Goal: Information Seeking & Learning: Find specific fact

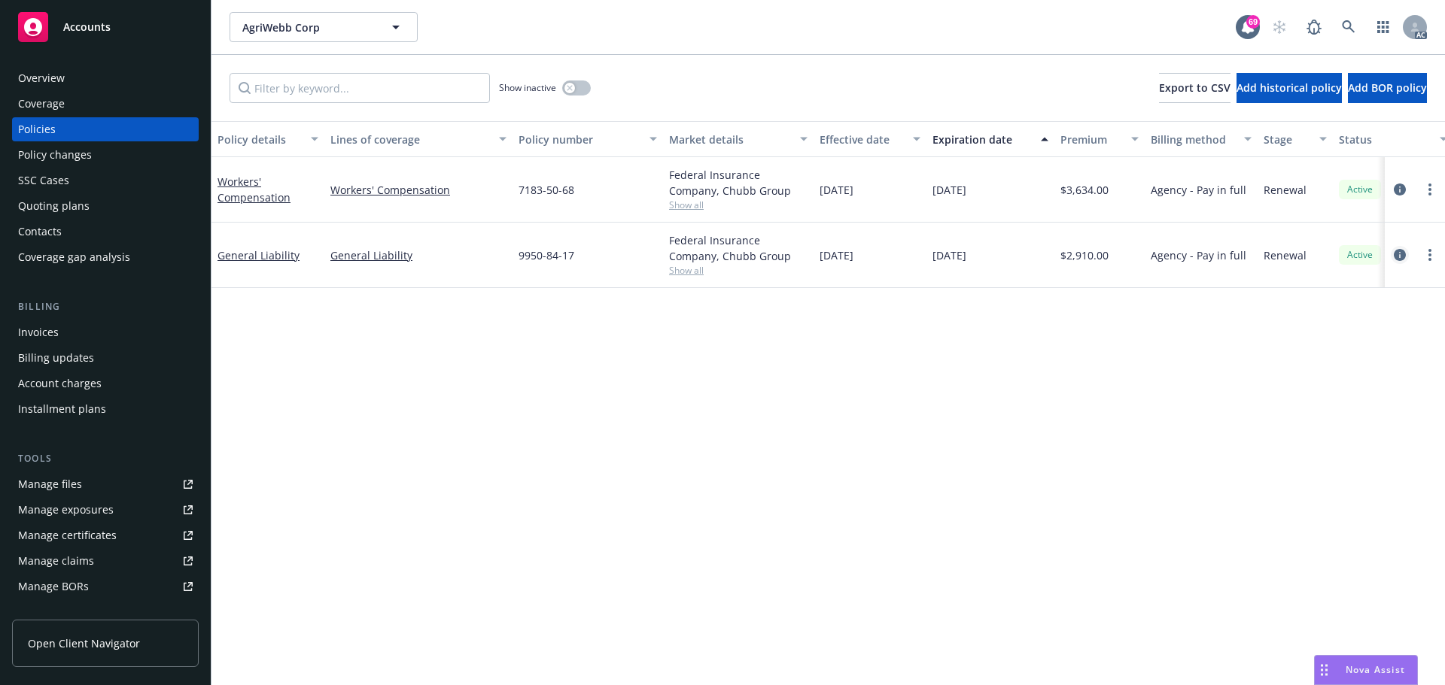
drag, startPoint x: 0, startPoint y: 0, endPoint x: 1404, endPoint y: 258, distance: 1427.5
click at [1404, 258] on icon "circleInformation" at bounding box center [1399, 255] width 12 height 12
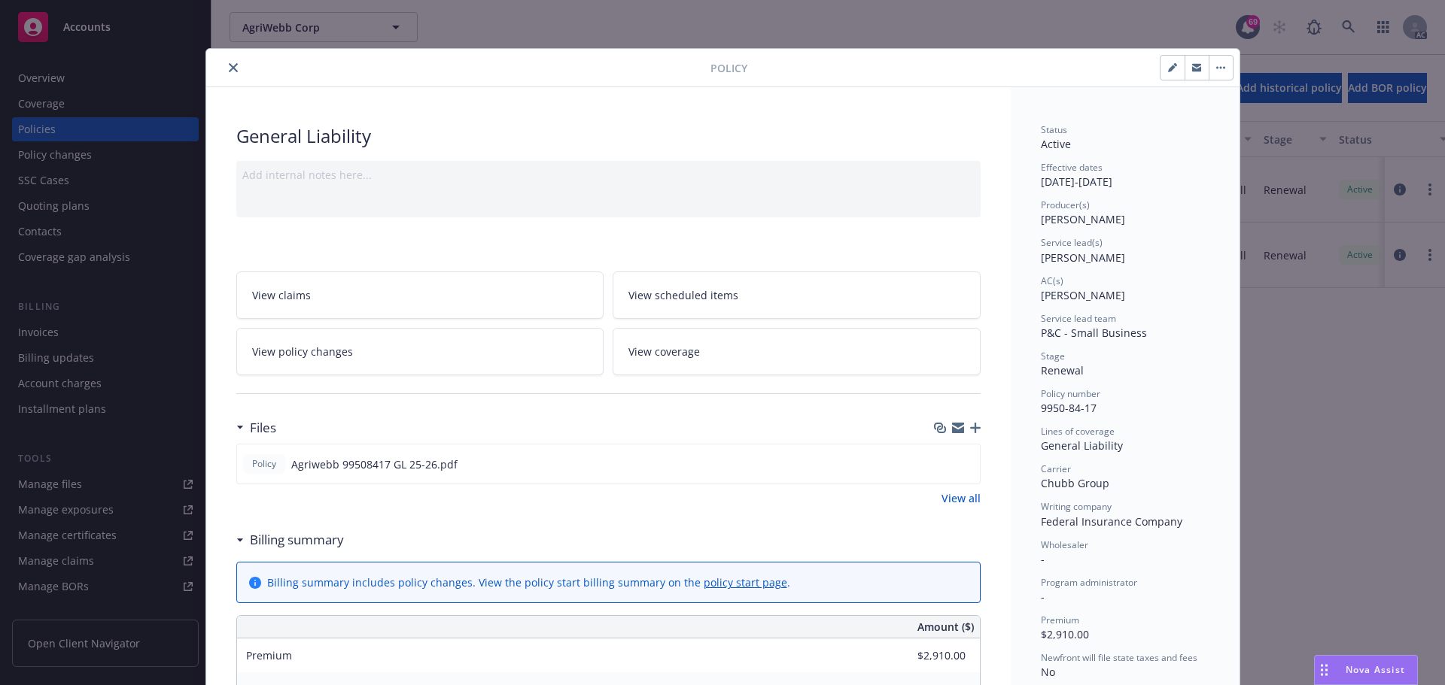
drag, startPoint x: 236, startPoint y: 68, endPoint x: 609, endPoint y: 95, distance: 373.4
click at [237, 68] on div at bounding box center [461, 68] width 498 height 18
click at [229, 70] on icon "close" at bounding box center [233, 67] width 9 height 9
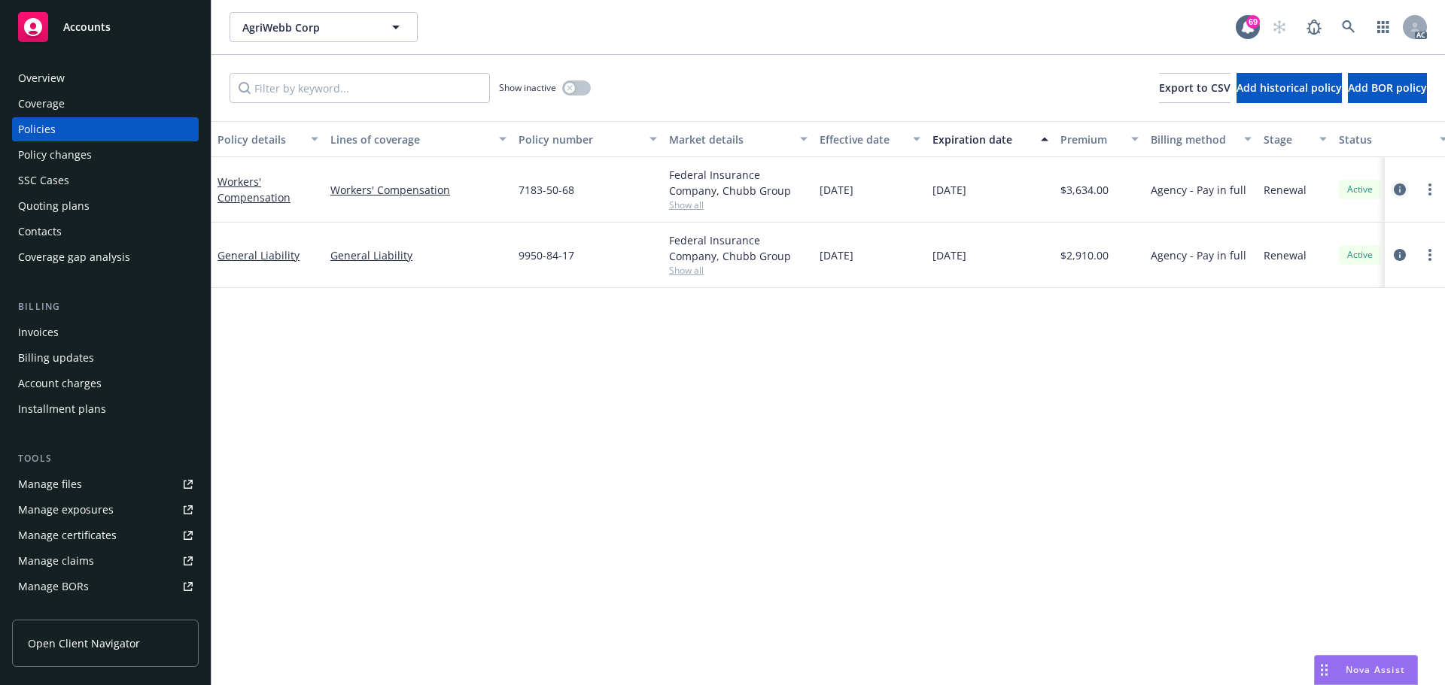
click at [1400, 190] on icon "circleInformation" at bounding box center [1399, 190] width 12 height 12
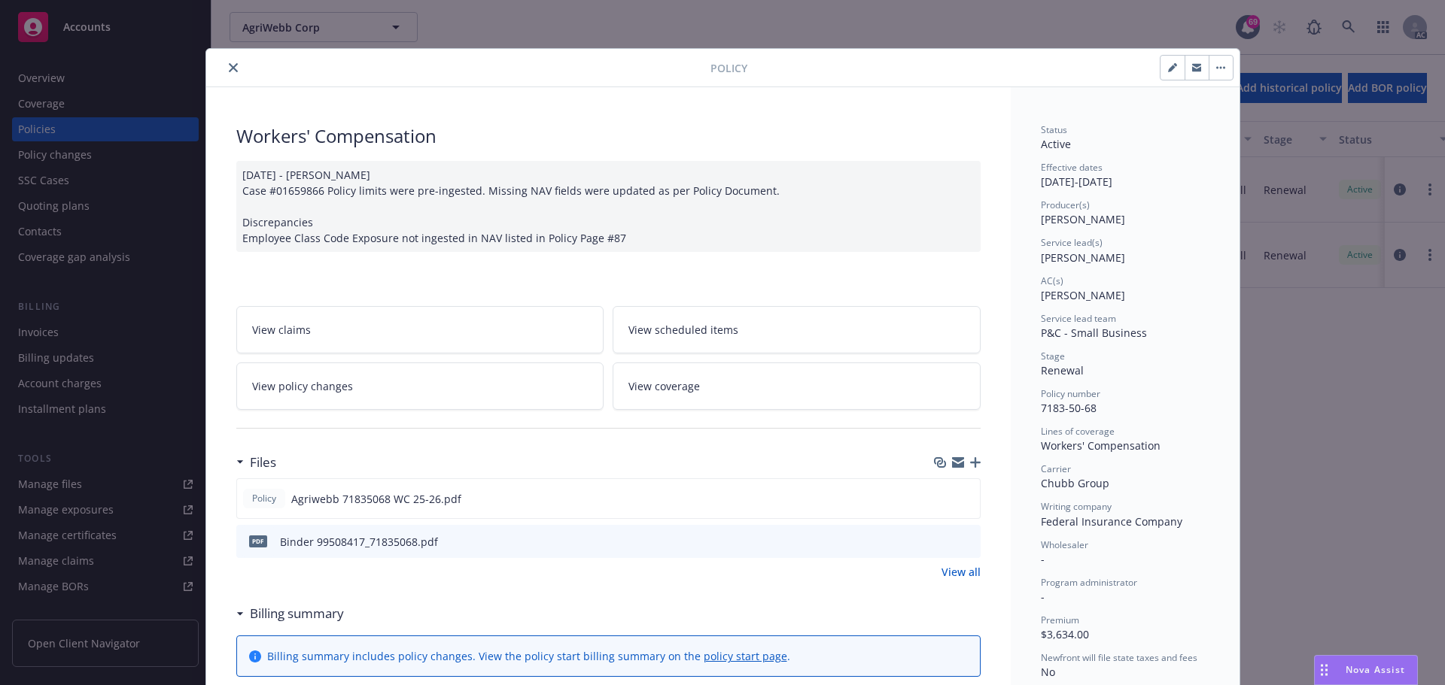
drag, startPoint x: 1059, startPoint y: 261, endPoint x: 1116, endPoint y: 263, distance: 56.5
click at [1116, 263] on span "[PERSON_NAME]" at bounding box center [1083, 258] width 84 height 14
click at [1062, 263] on span "[PERSON_NAME]" at bounding box center [1083, 258] width 84 height 14
drag, startPoint x: 1037, startPoint y: 260, endPoint x: 1076, endPoint y: 258, distance: 39.2
click at [1076, 258] on span "[PERSON_NAME]" at bounding box center [1083, 258] width 84 height 14
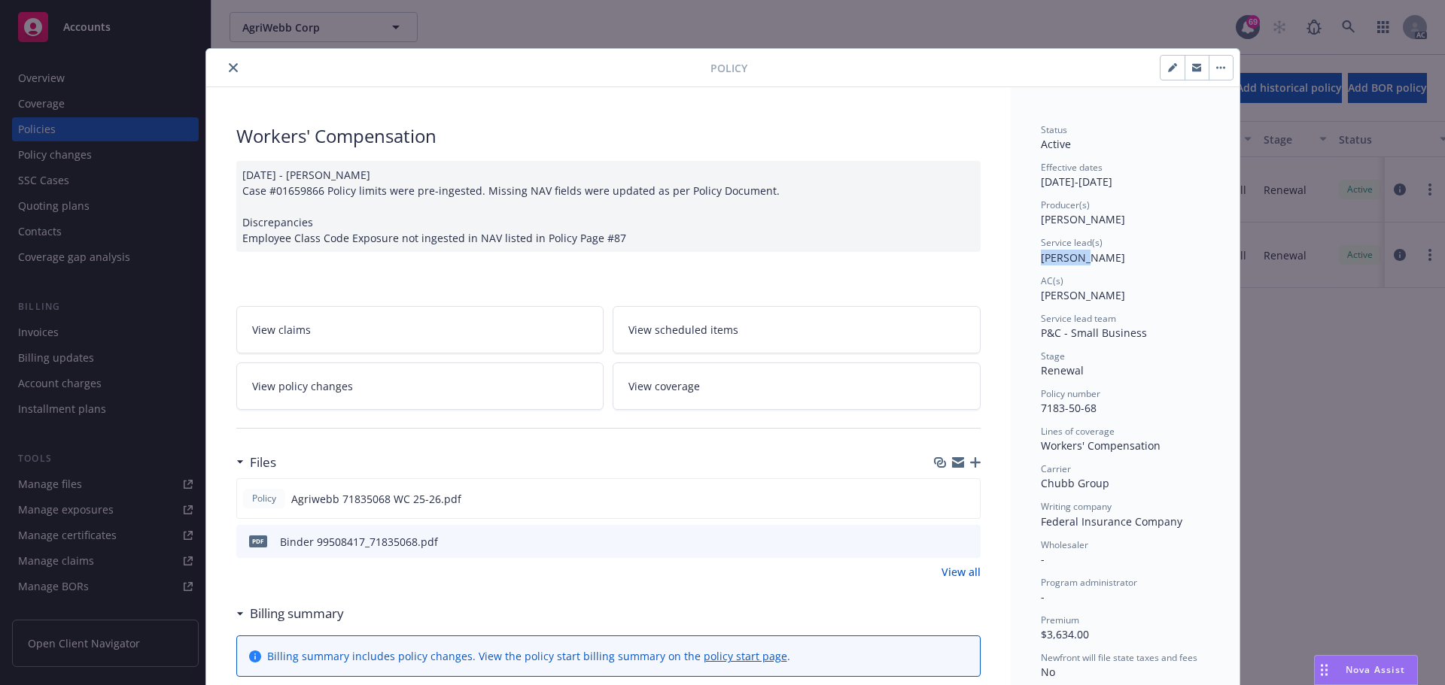
copy span "[PERSON_NAME]"
drag, startPoint x: 1043, startPoint y: 302, endPoint x: 1056, endPoint y: 304, distance: 13.6
click at [1056, 304] on div "Status Active Effective dates [DATE] - [DATE] Producer(s) [PERSON_NAME] Service…" at bounding box center [1125, 477] width 169 height 708
click at [1083, 298] on span "[PERSON_NAME]" at bounding box center [1083, 295] width 84 height 14
drag, startPoint x: 1103, startPoint y: 298, endPoint x: 1021, endPoint y: 303, distance: 82.2
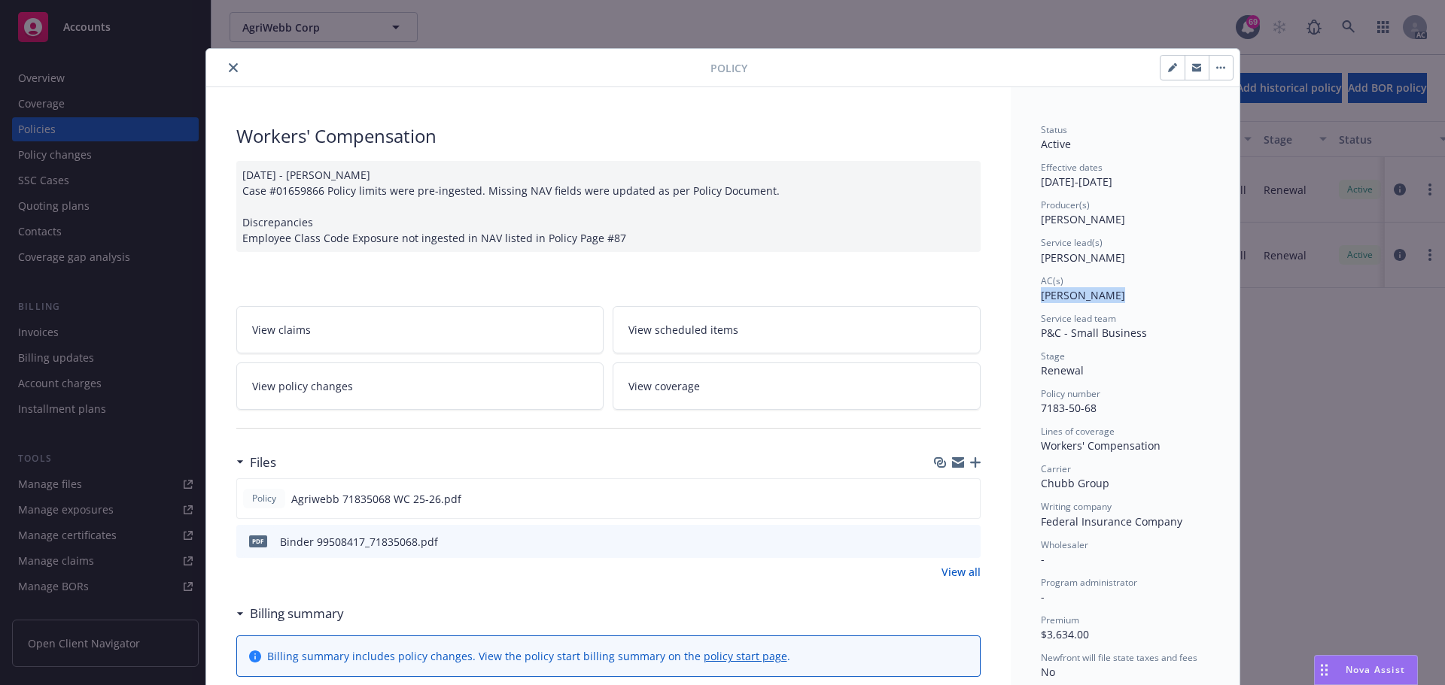
copy span "[PERSON_NAME]"
drag, startPoint x: 232, startPoint y: 69, endPoint x: 219, endPoint y: 71, distance: 12.9
click at [232, 69] on button "close" at bounding box center [233, 68] width 18 height 18
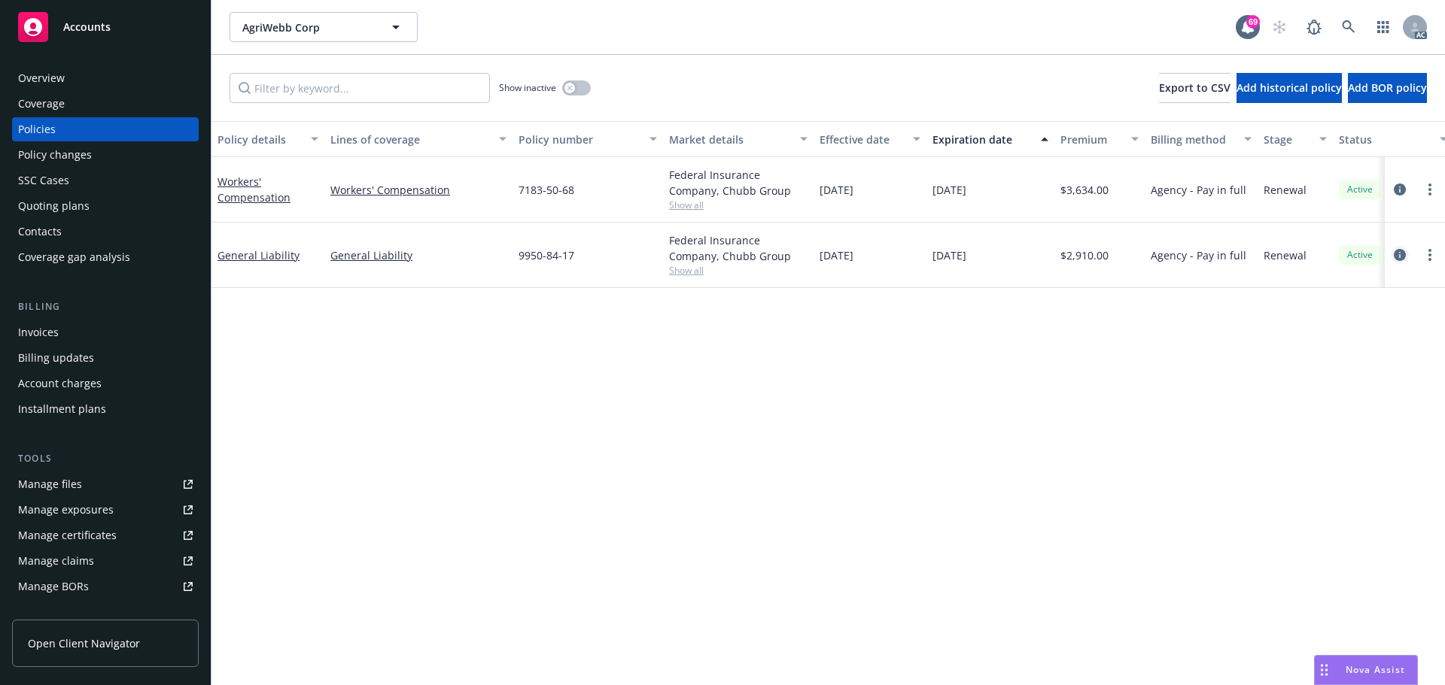
click at [1398, 257] on icon "circleInformation" at bounding box center [1399, 255] width 12 height 12
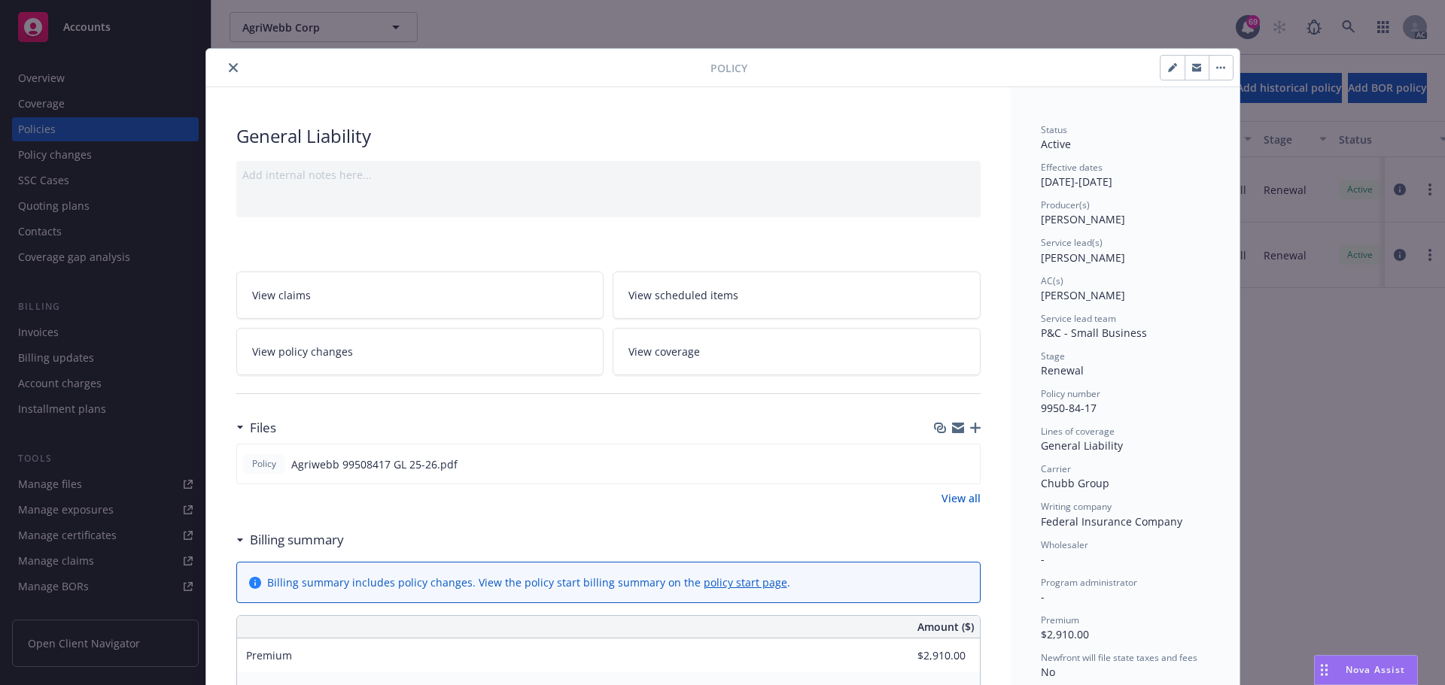
drag, startPoint x: 1116, startPoint y: 299, endPoint x: 1037, endPoint y: 302, distance: 79.1
click at [1041, 302] on div "AC(s) [PERSON_NAME]" at bounding box center [1125, 289] width 169 height 29
copy span "[PERSON_NAME]"
click at [229, 65] on icon "close" at bounding box center [233, 67] width 9 height 9
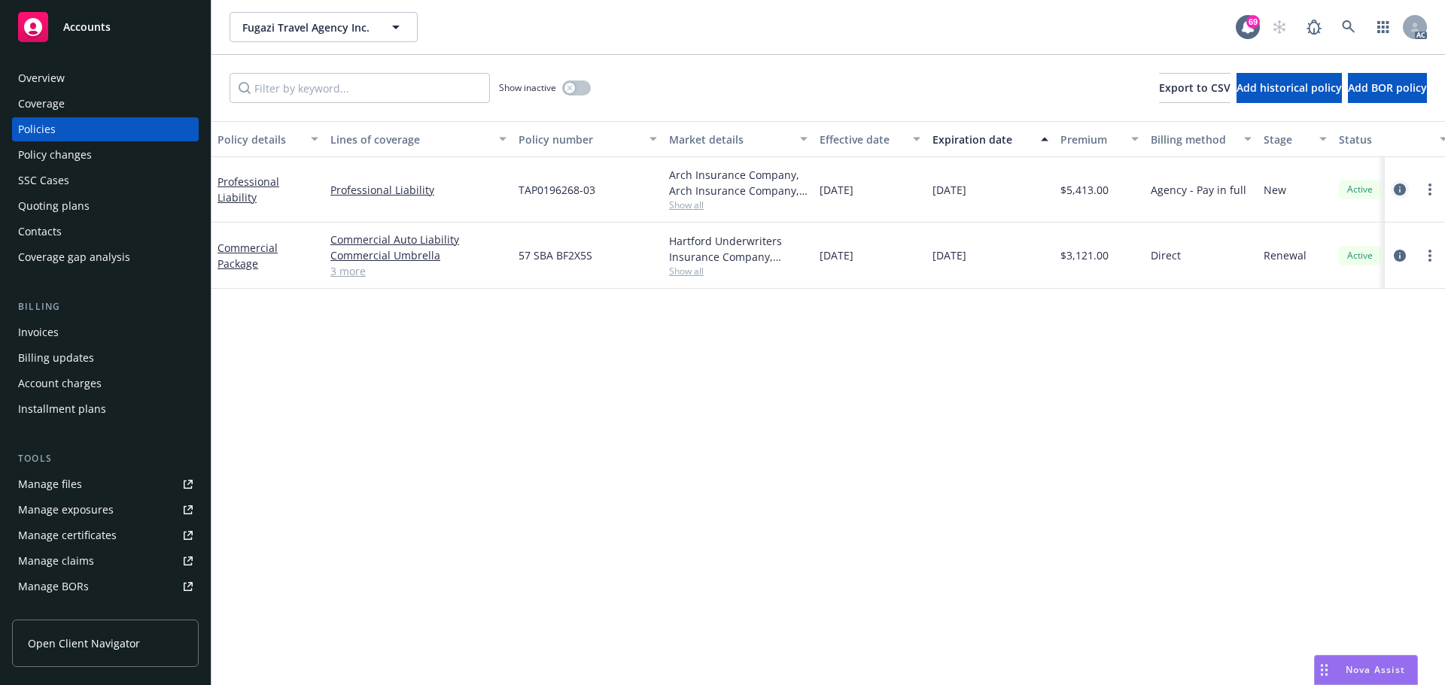
click at [1396, 190] on icon "circleInformation" at bounding box center [1399, 190] width 12 height 12
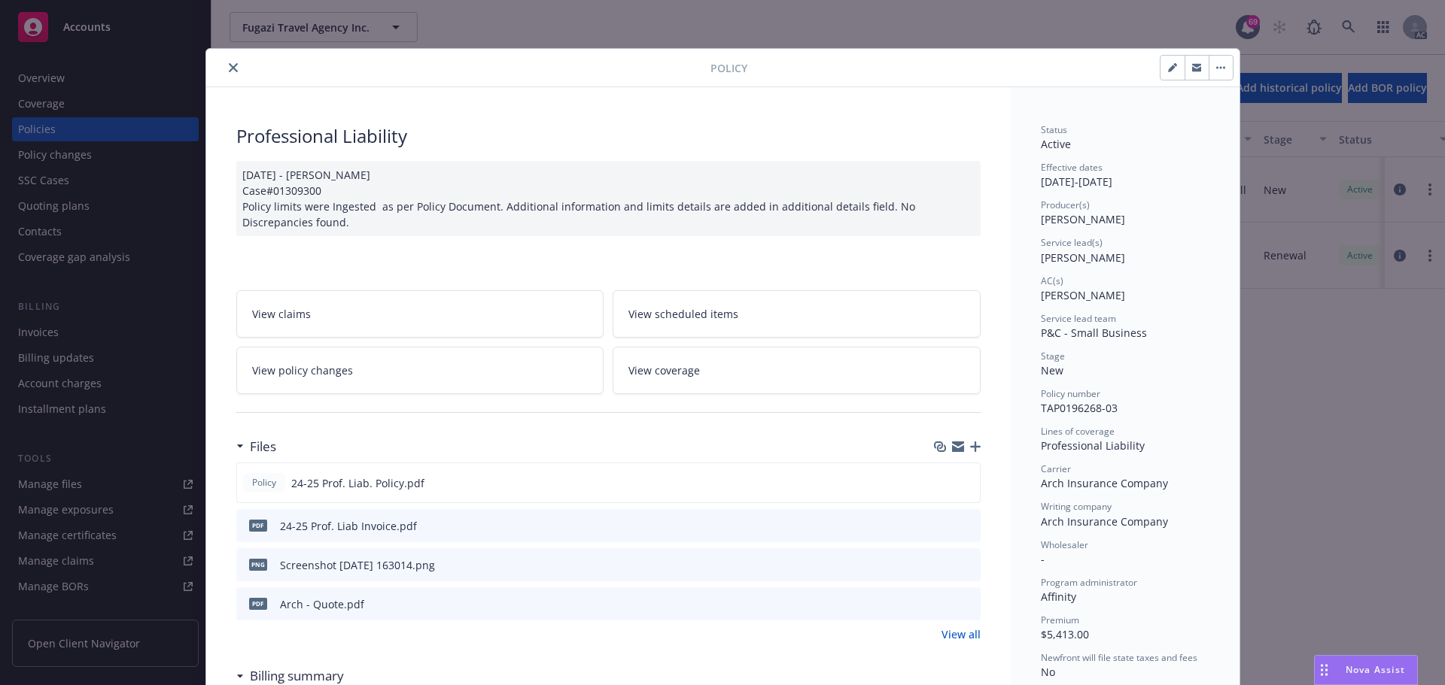
click at [229, 67] on icon "close" at bounding box center [233, 67] width 9 height 9
